Goal: Task Accomplishment & Management: Use online tool/utility

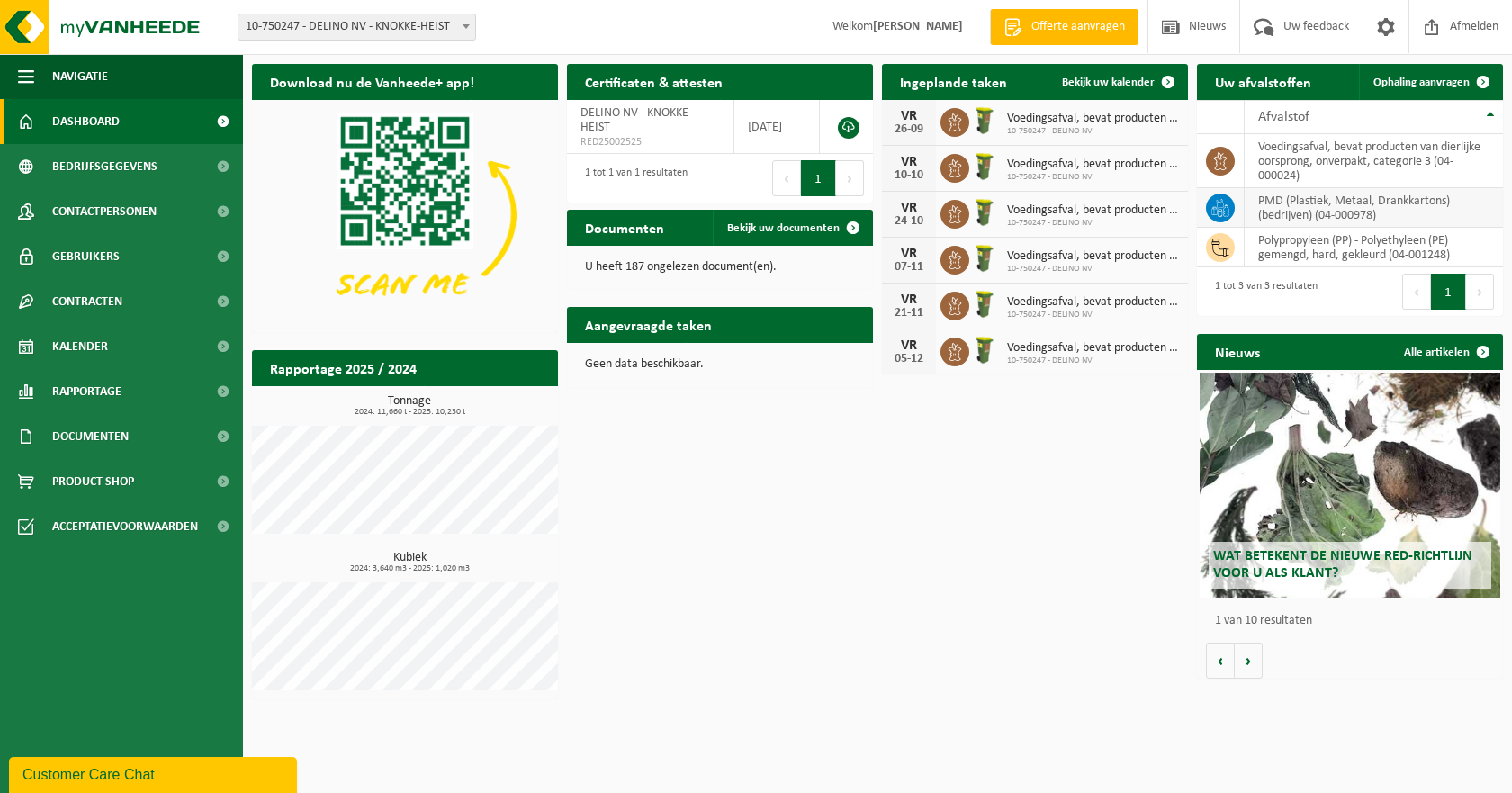
click at [1303, 211] on td "PMD (Plastiek, Metaal, Drankkartons) (bedrijven) (04-000978)" at bounding box center [1373, 207] width 258 height 40
click at [1435, 81] on span "Ophaling aanvragen" at bounding box center [1421, 82] width 96 height 12
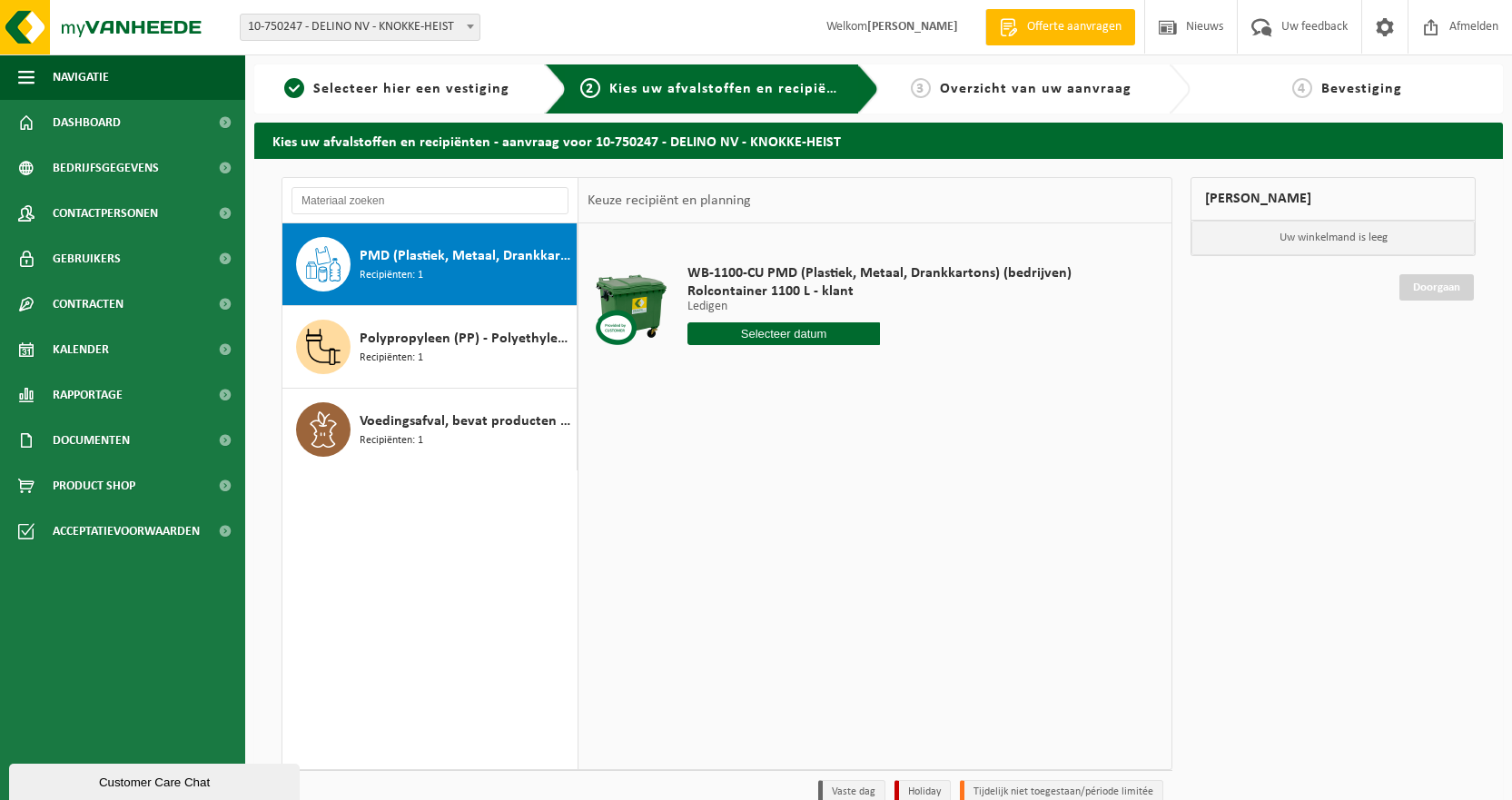
click at [823, 336] on input "text" at bounding box center [784, 333] width 192 height 22
click at [893, 376] on icon at bounding box center [893, 374] width 29 height 29
click at [801, 439] on div "2" at bounding box center [801, 436] width 32 height 29
type input "Van 2025-10-02"
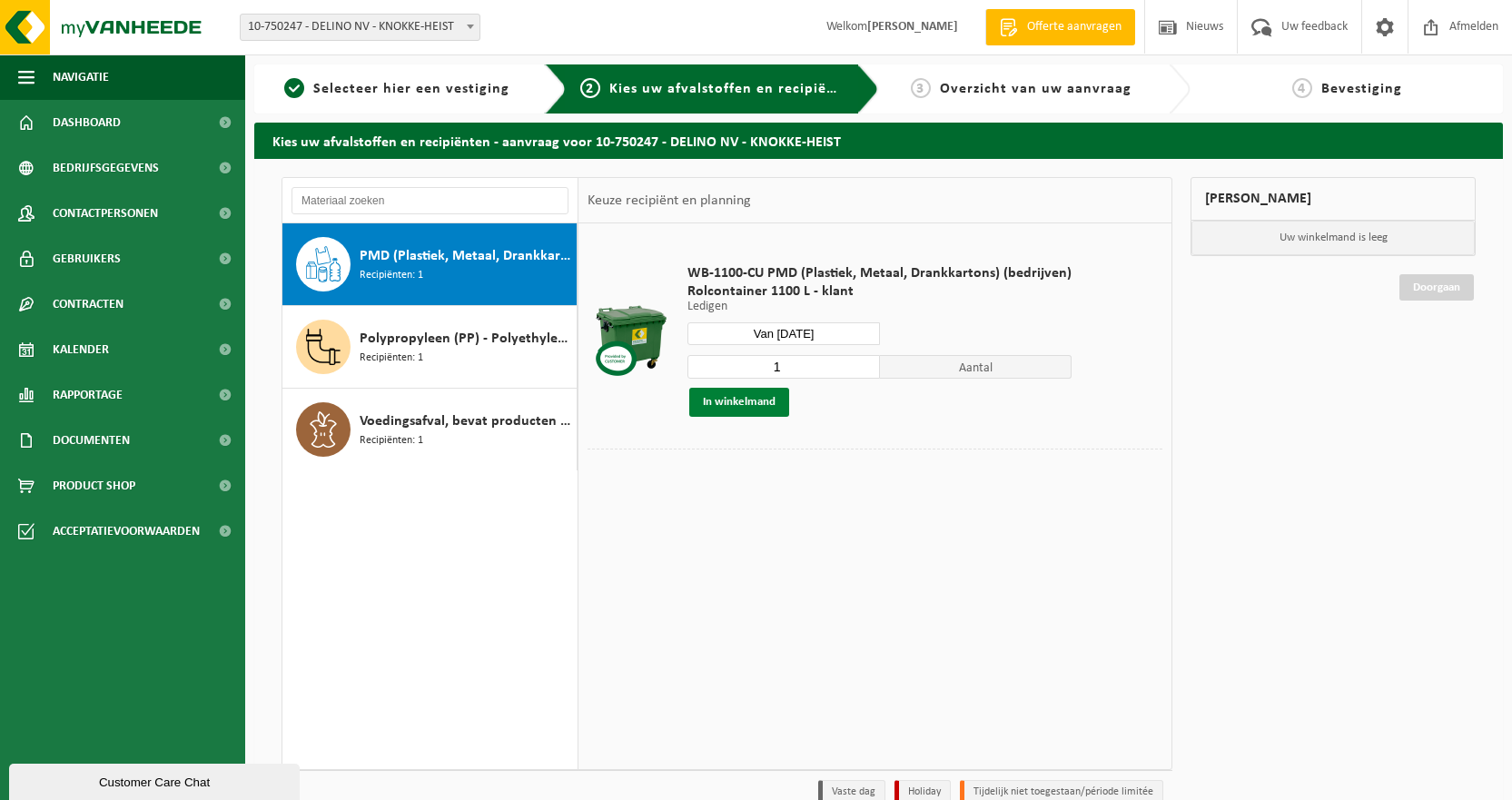
click at [738, 407] on button "In winkelmand" at bounding box center [738, 401] width 100 height 29
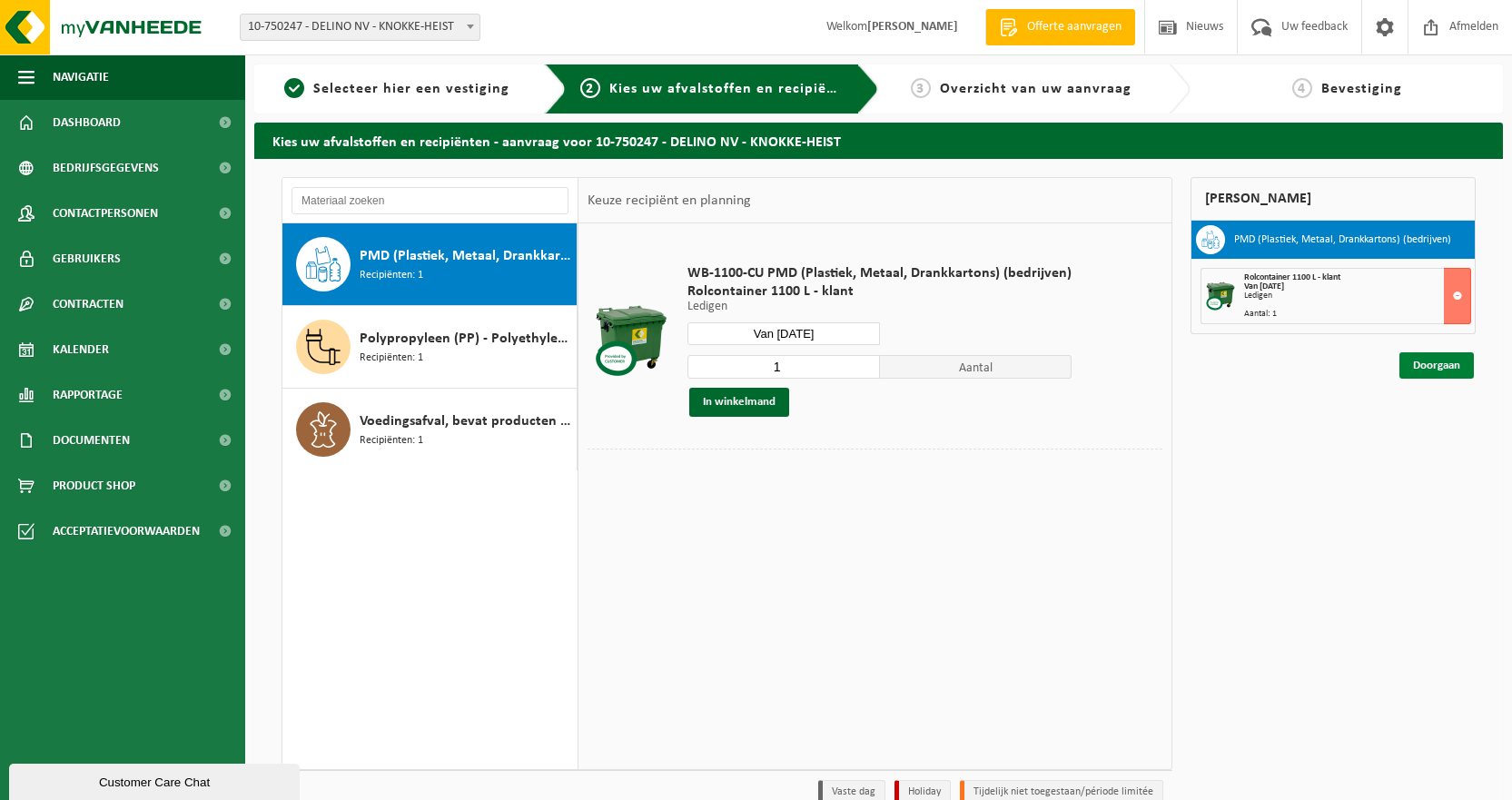
click at [1418, 361] on link "Doorgaan" at bounding box center [1436, 366] width 75 height 26
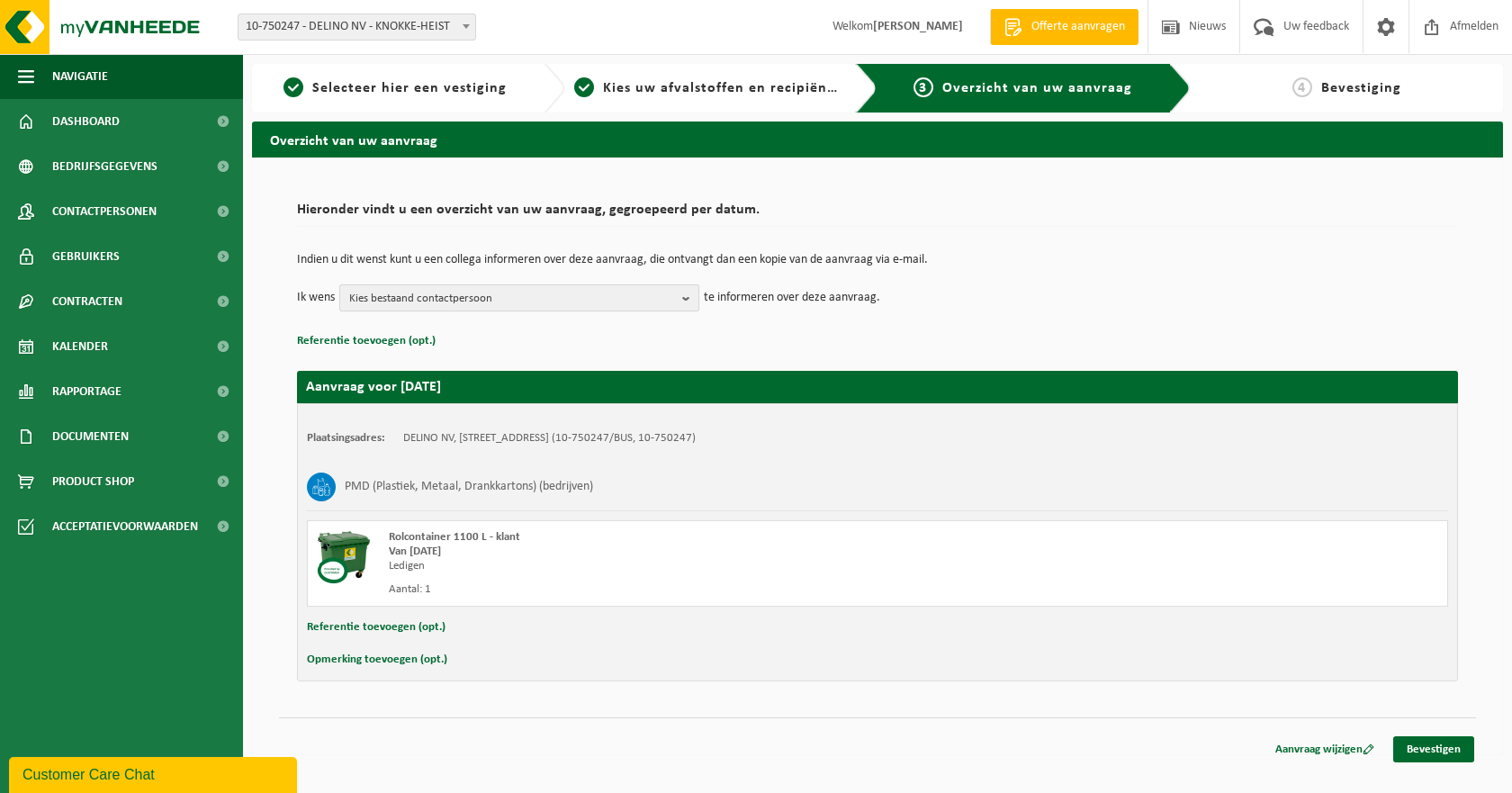
click at [564, 295] on span "Kies bestaand contactpersoon" at bounding box center [512, 298] width 326 height 27
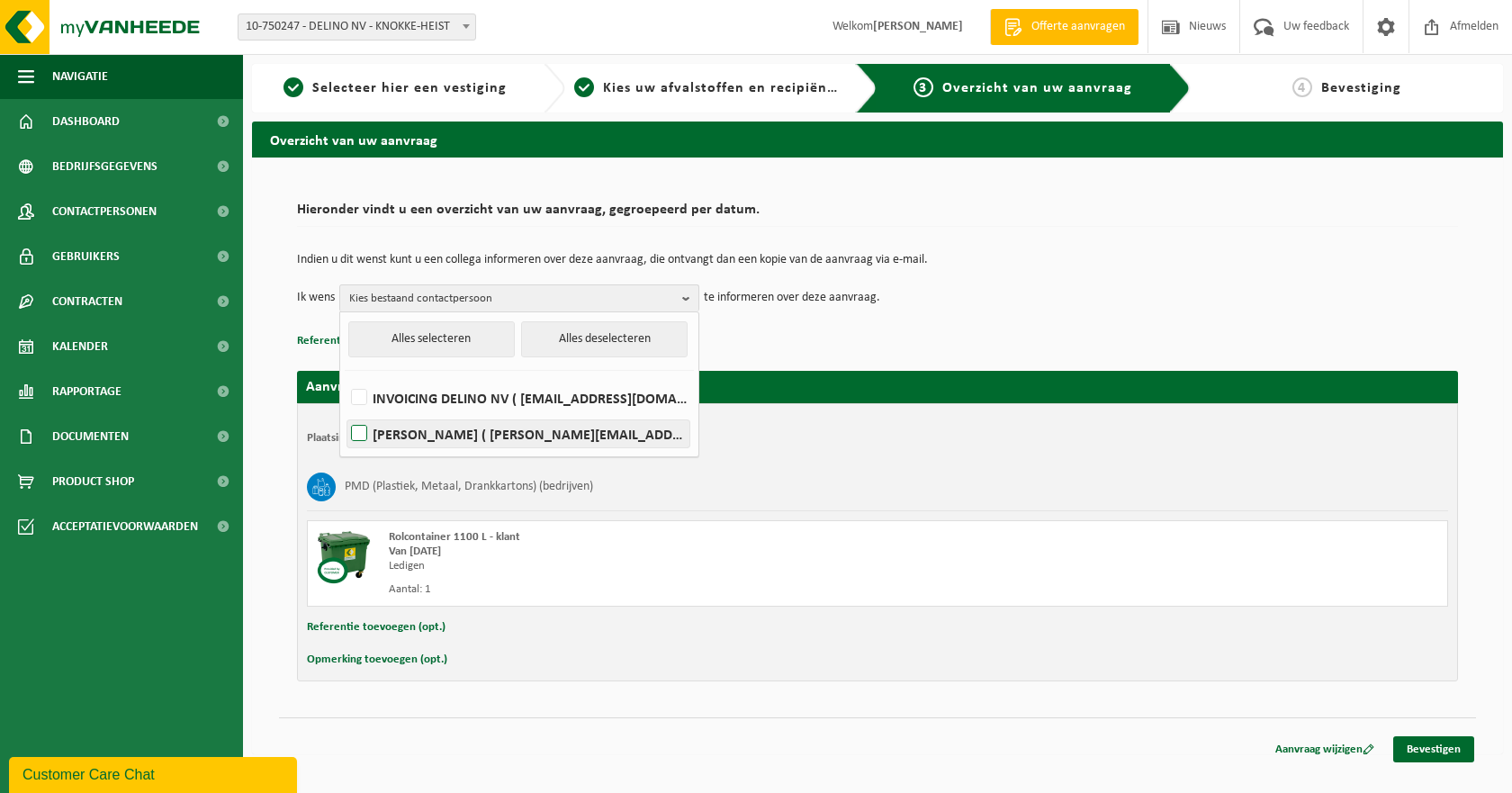
click at [490, 435] on label "MELANIE STROSSE ( melanie@delino.be )" at bounding box center [519, 433] width 342 height 27
click at [345, 412] on input "MELANIE STROSSE ( melanie@delino.be )" at bounding box center [344, 411] width 1 height 1
checkbox input "true"
click at [1251, 271] on td "Indien u dit wenst kunt u een collega informeren over deze aanvraag, die ontvan…" at bounding box center [877, 268] width 1161 height 31
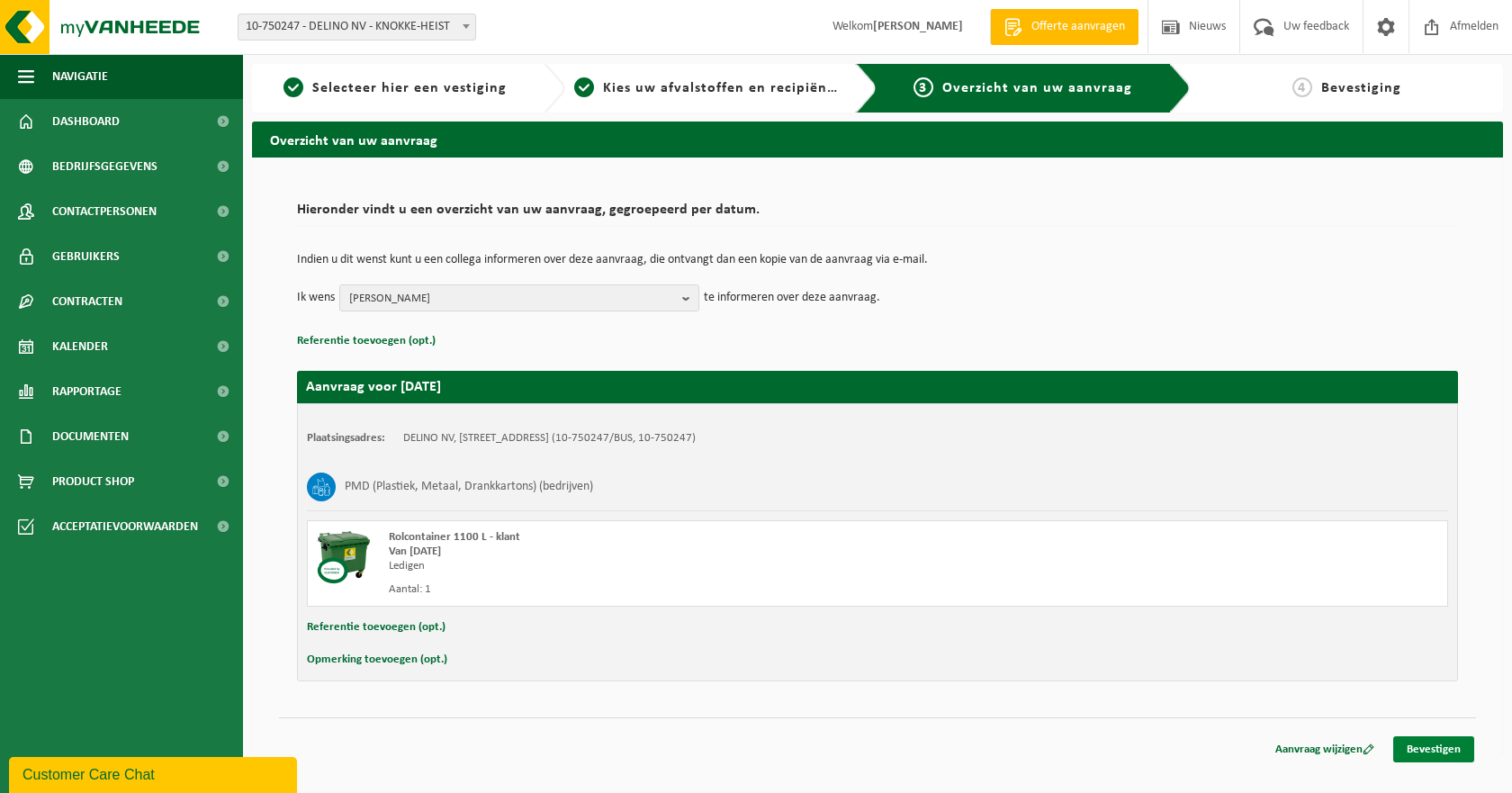
click at [1430, 750] on link "Bevestigen" at bounding box center [1433, 750] width 81 height 26
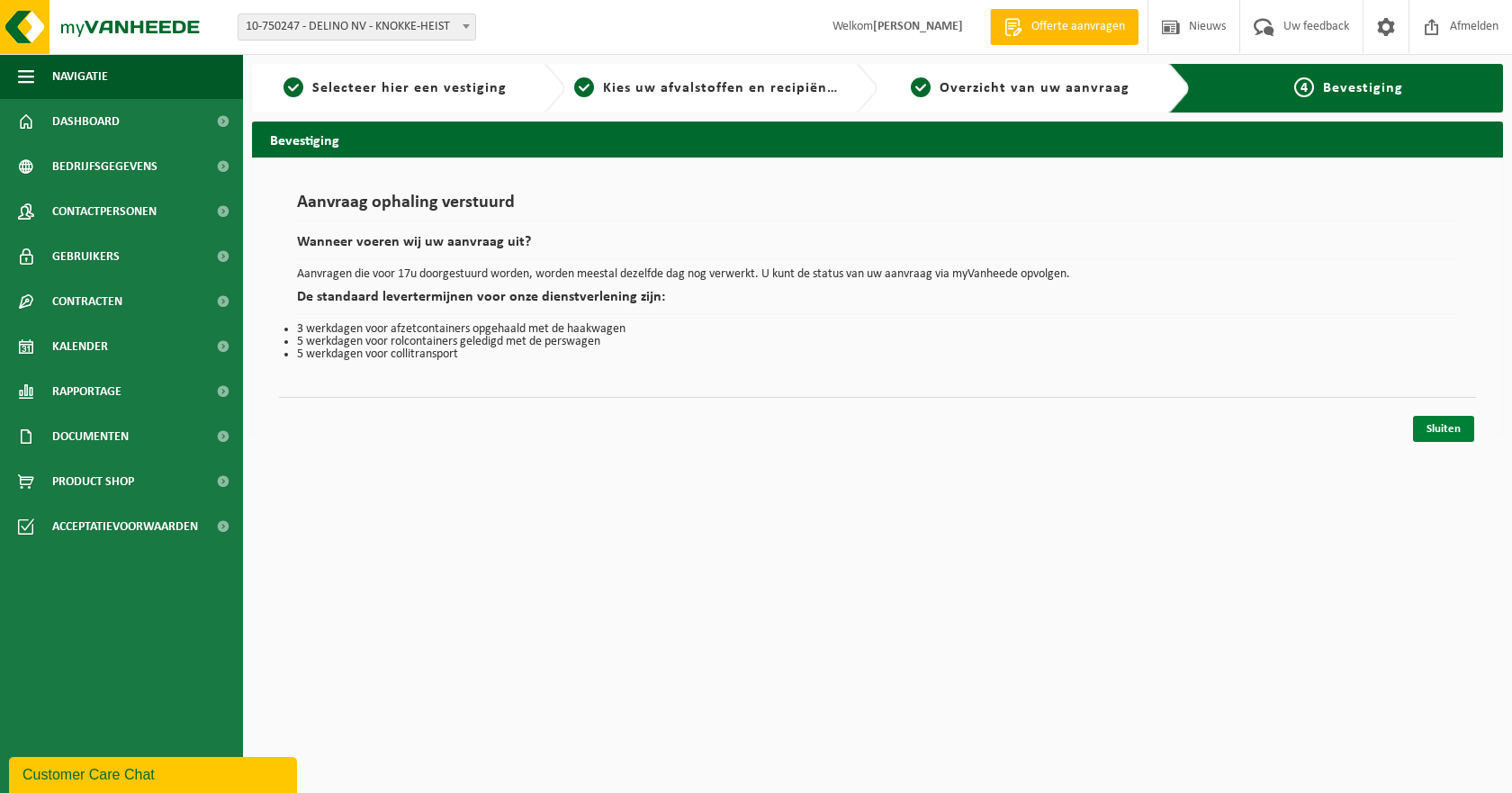
click at [1425, 430] on link "Sluiten" at bounding box center [1444, 428] width 61 height 26
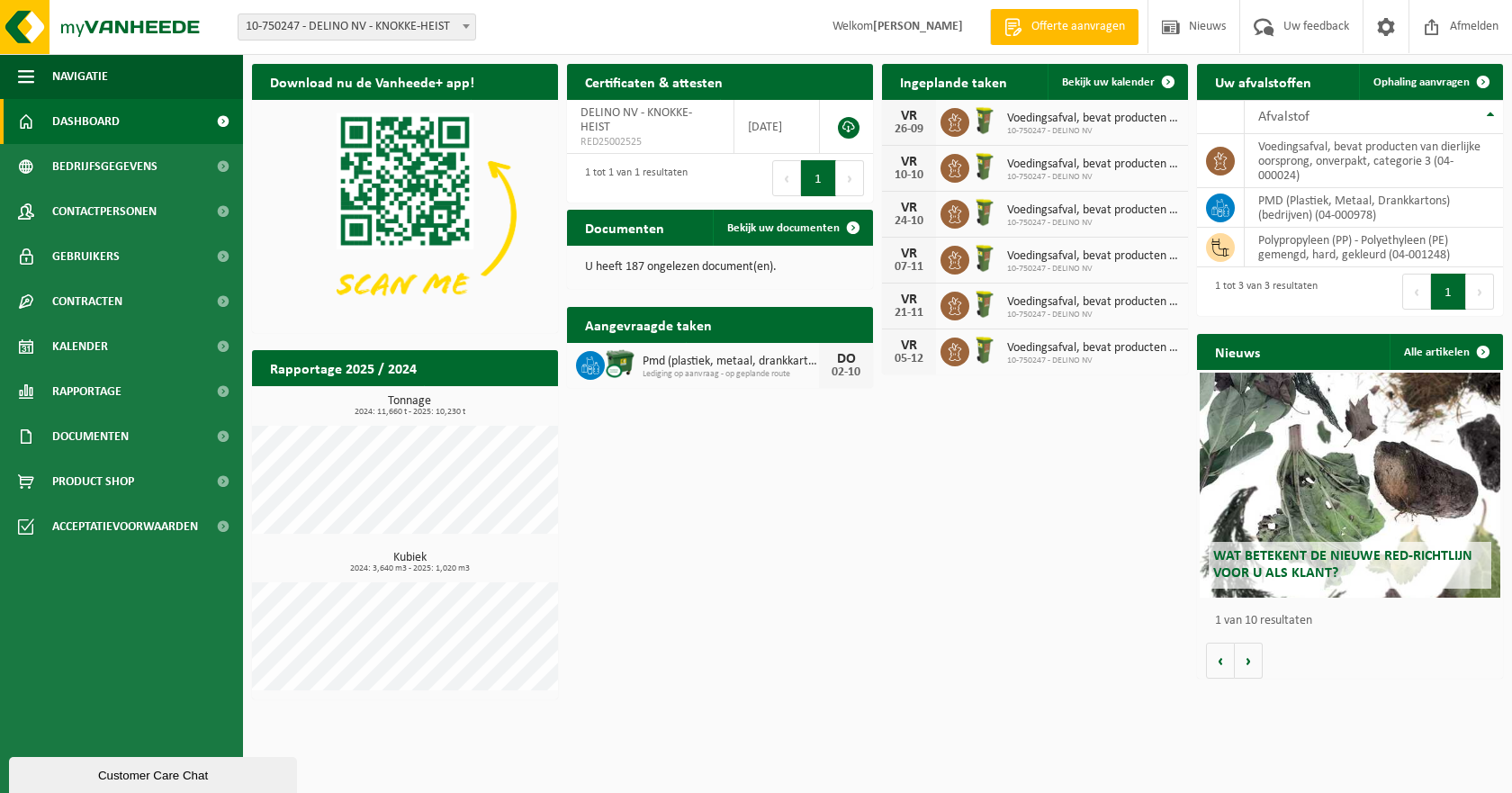
click at [979, 556] on div "Download nu de Vanheede+ app! Verberg Certificaten & attesten Bekijk uw certifi…" at bounding box center [878, 381] width 1260 height 653
click at [890, 537] on div "Download nu de Vanheede+ app! Verberg Certificaten & attesten Bekijk uw certifi…" at bounding box center [878, 381] width 1260 height 653
